Goal: Task Accomplishment & Management: Use online tool/utility

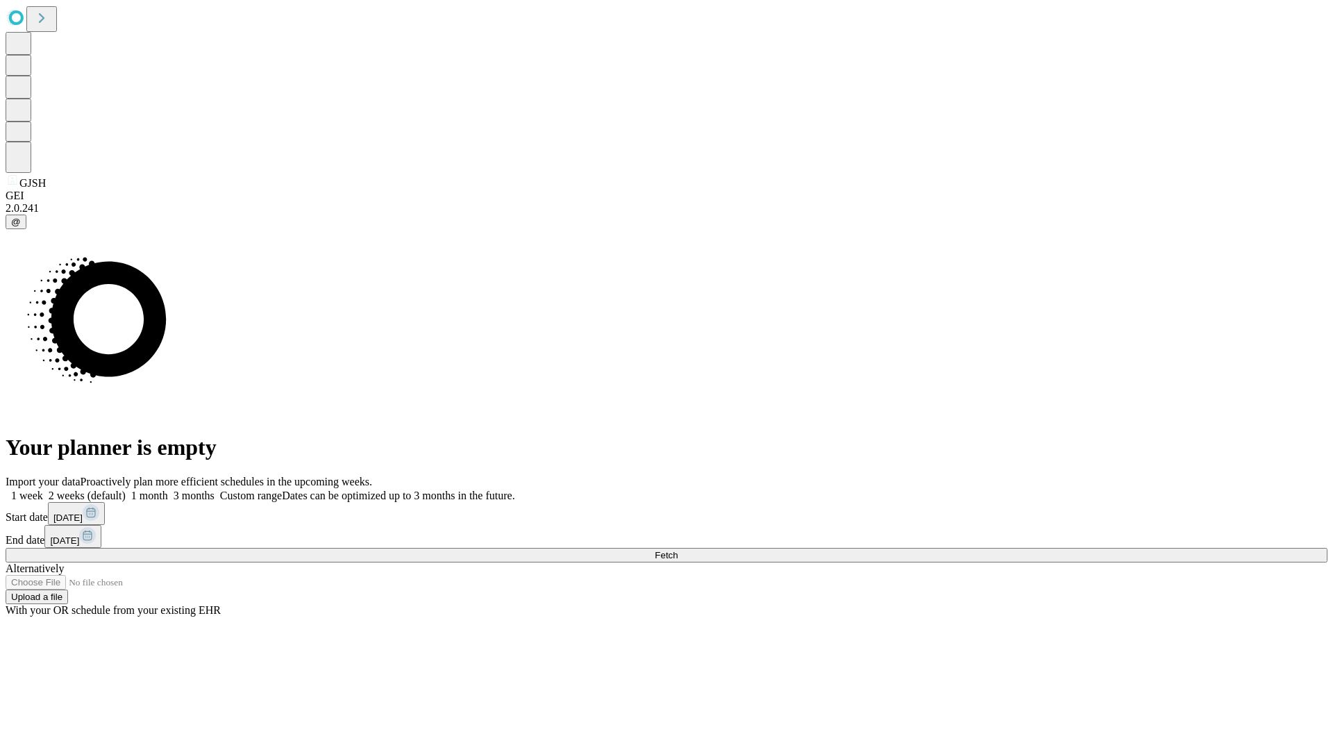
click at [677, 550] on span "Fetch" at bounding box center [666, 555] width 23 height 10
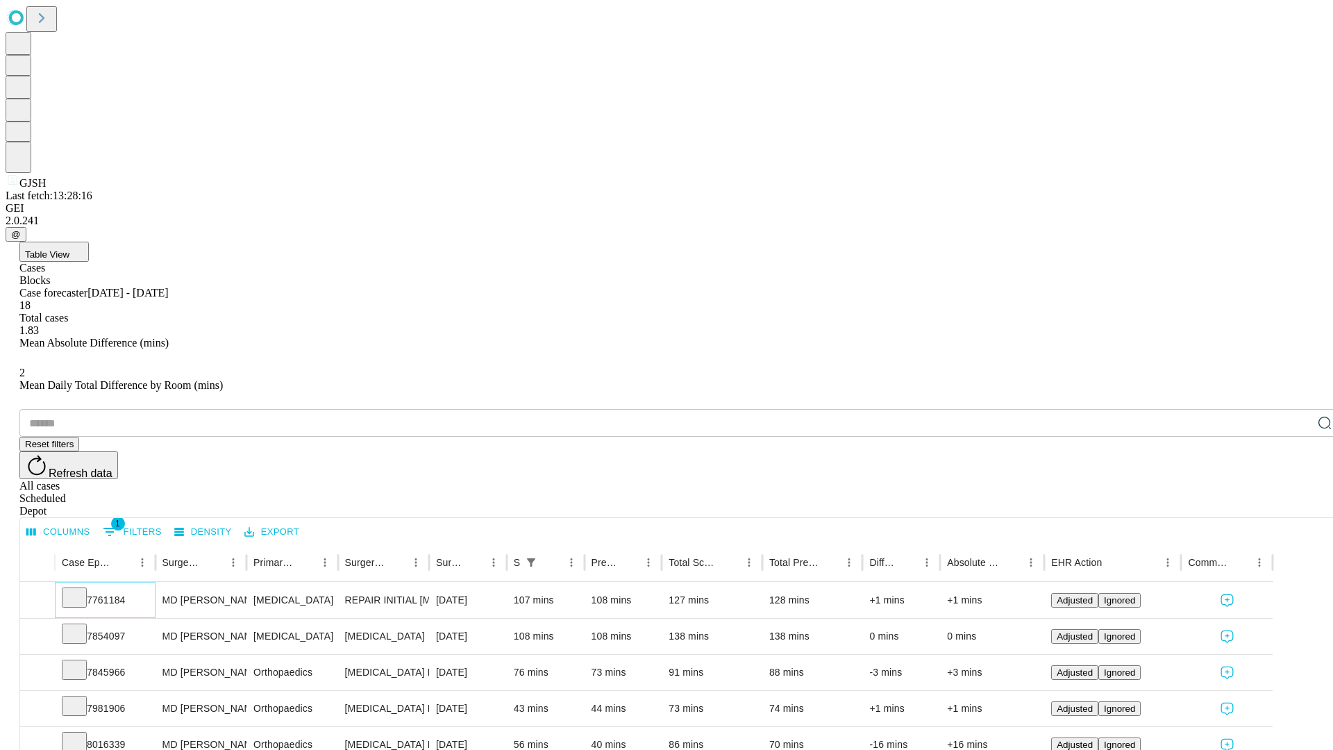
click at [81, 589] on icon at bounding box center [74, 596] width 14 height 14
